Goal: Information Seeking & Learning: Find specific fact

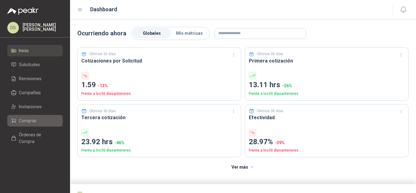
click at [31, 121] on span "Compras" at bounding box center [28, 120] width 18 height 7
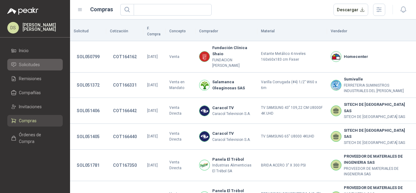
click at [28, 63] on span "Solicitudes" at bounding box center [29, 64] width 21 height 7
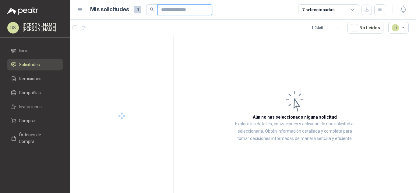
click at [170, 7] on input "text" at bounding box center [182, 10] width 43 height 10
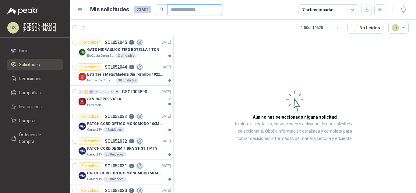
paste input "**********"
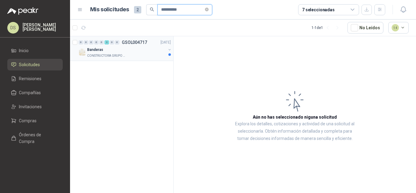
type input "**********"
click at [137, 52] on div "Banderas" at bounding box center [126, 49] width 79 height 7
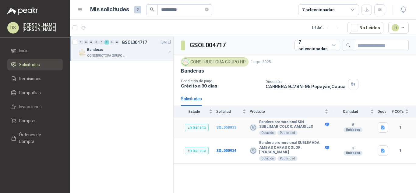
click at [226, 128] on b "SOL050933" at bounding box center [226, 127] width 20 height 4
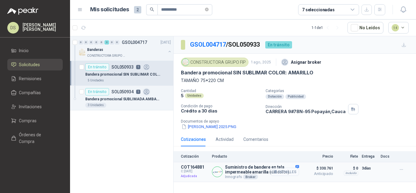
click at [280, 172] on button "Detalles" at bounding box center [284, 171] width 29 height 8
click at [234, 178] on p "Innografs Broker" at bounding box center [262, 176] width 74 height 5
copy p "Innografs"
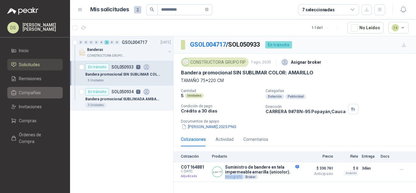
click at [33, 96] on span "Compañías" at bounding box center [30, 92] width 22 height 7
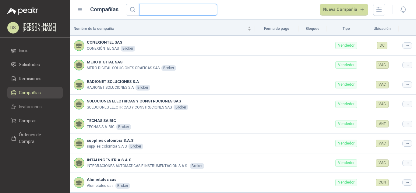
click at [161, 12] on input "text" at bounding box center [176, 9] width 66 height 11
paste input "*********"
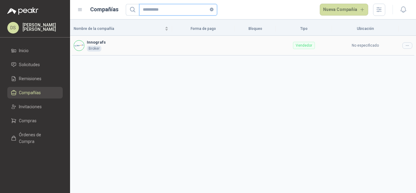
type input "*********"
click at [406, 44] on icon at bounding box center [407, 45] width 5 height 5
click at [408, 45] on icon at bounding box center [407, 45] width 5 height 5
click at [389, 54] on span "Editar compañía" at bounding box center [391, 56] width 31 height 7
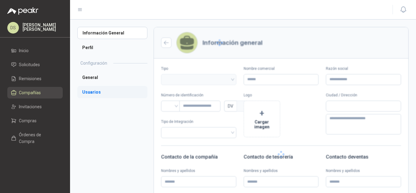
type input "*********"
type input "*"
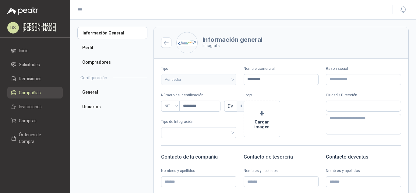
click at [212, 46] on p "Innografs" at bounding box center [232, 46] width 60 height 6
copy p "Innografs"
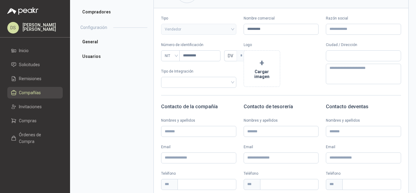
scroll to position [42, 0]
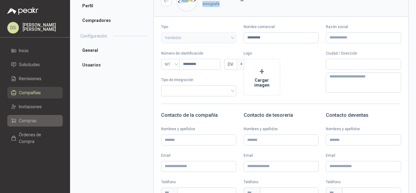
click at [34, 120] on span "Compras" at bounding box center [28, 120] width 18 height 7
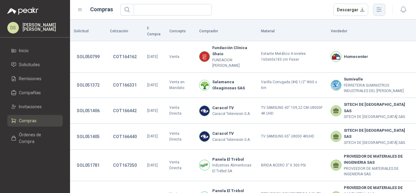
click at [378, 9] on icon "button" at bounding box center [378, 9] width 5 height 5
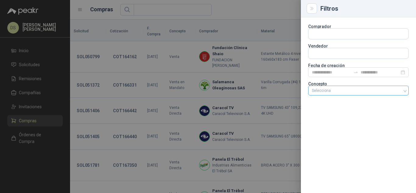
click at [347, 92] on div at bounding box center [355, 90] width 92 height 4
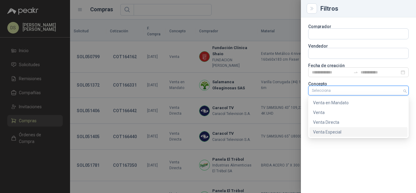
click at [344, 128] on div "Venta Especial" at bounding box center [358, 131] width 91 height 7
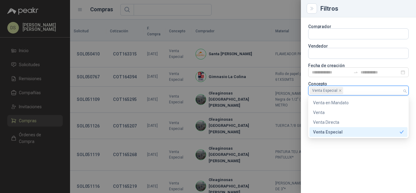
click at [244, 10] on div at bounding box center [208, 96] width 416 height 193
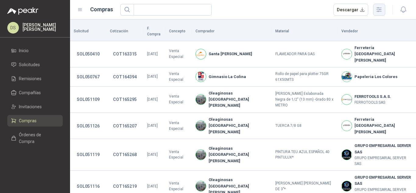
click at [381, 15] on button "button" at bounding box center [379, 10] width 12 height 12
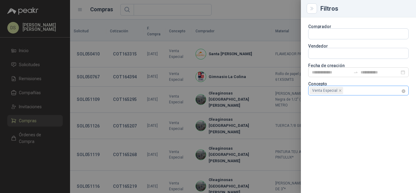
click at [406, 90] on div "Venta Especial" at bounding box center [358, 90] width 100 height 10
click at [395, 90] on div at bounding box center [355, 90] width 92 height 4
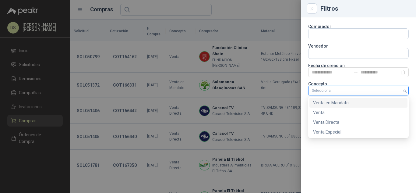
click at [367, 103] on div "Venta en Mandato" at bounding box center [358, 102] width 91 height 7
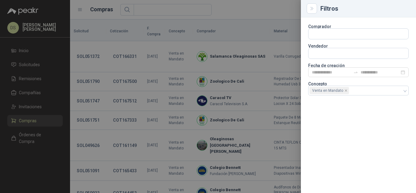
click at [255, 11] on div at bounding box center [208, 96] width 416 height 193
